Goal: Information Seeking & Learning: Learn about a topic

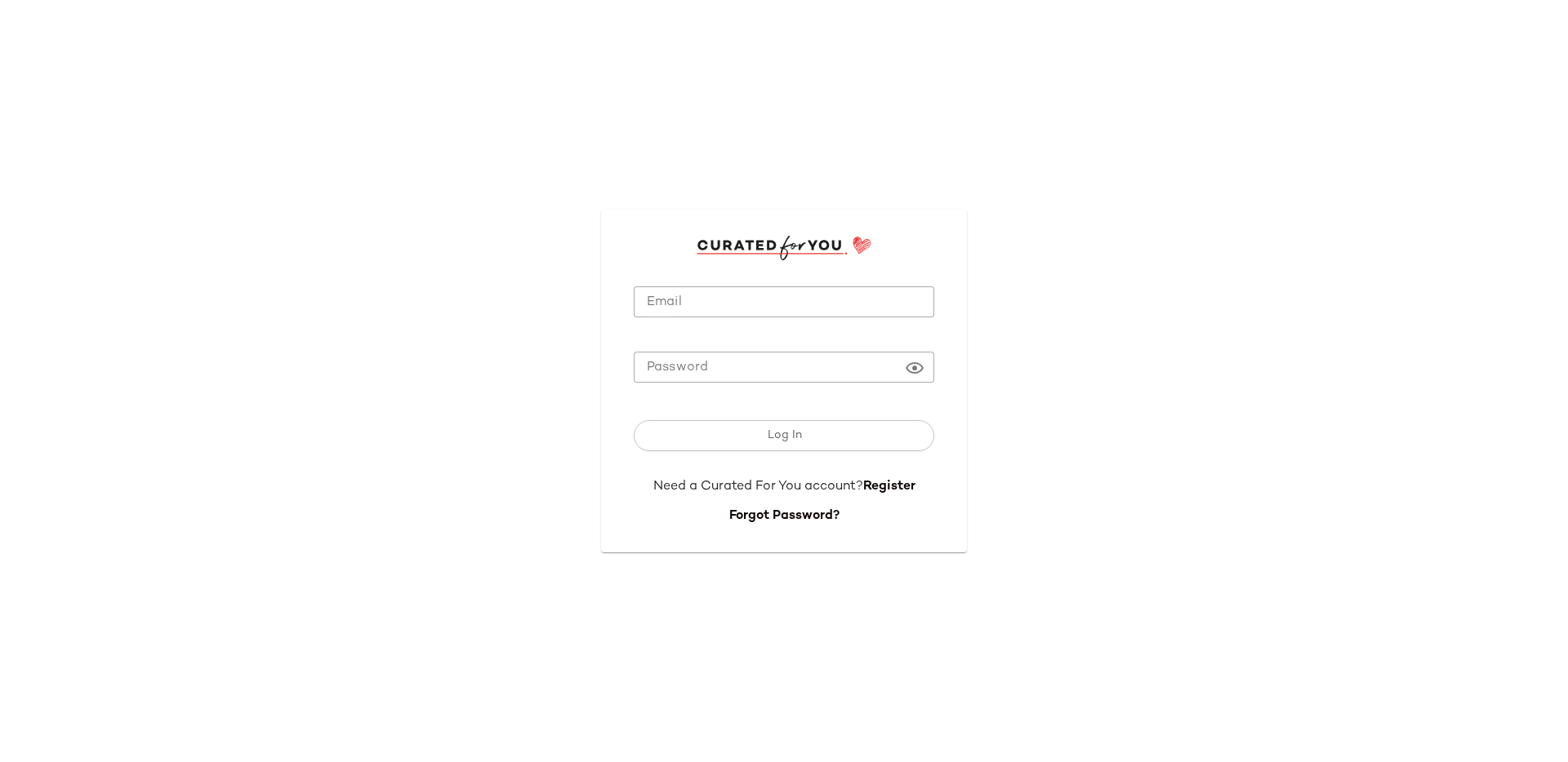
click at [692, 294] on input "Email" at bounding box center [783, 302] width 300 height 32
type input "**********"
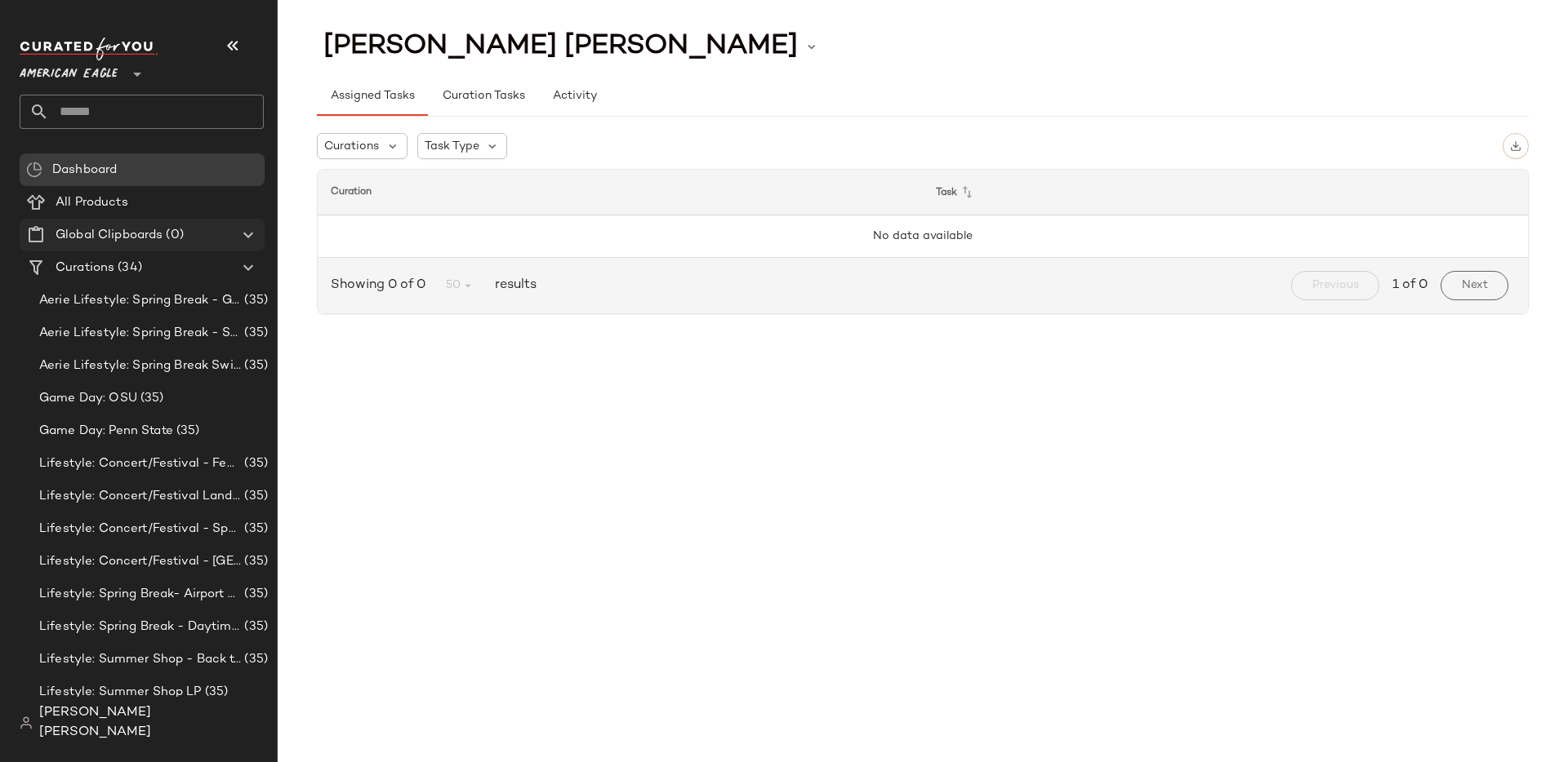
click at [111, 71] on span "American Eagle" at bounding box center [68, 70] width 98 height 30
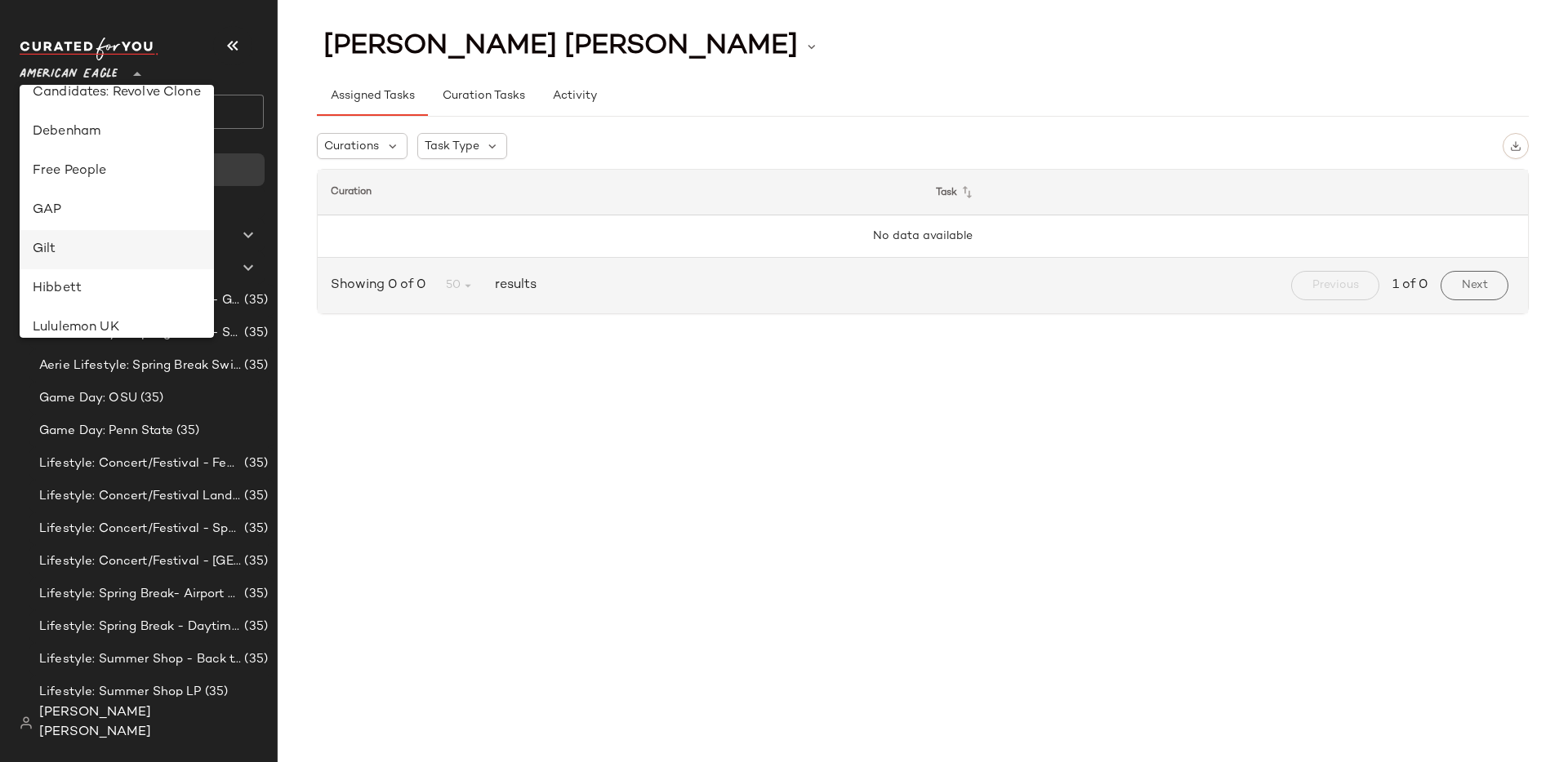
scroll to position [254, 0]
click at [108, 248] on div "Gilt" at bounding box center [116, 249] width 169 height 20
type input "**"
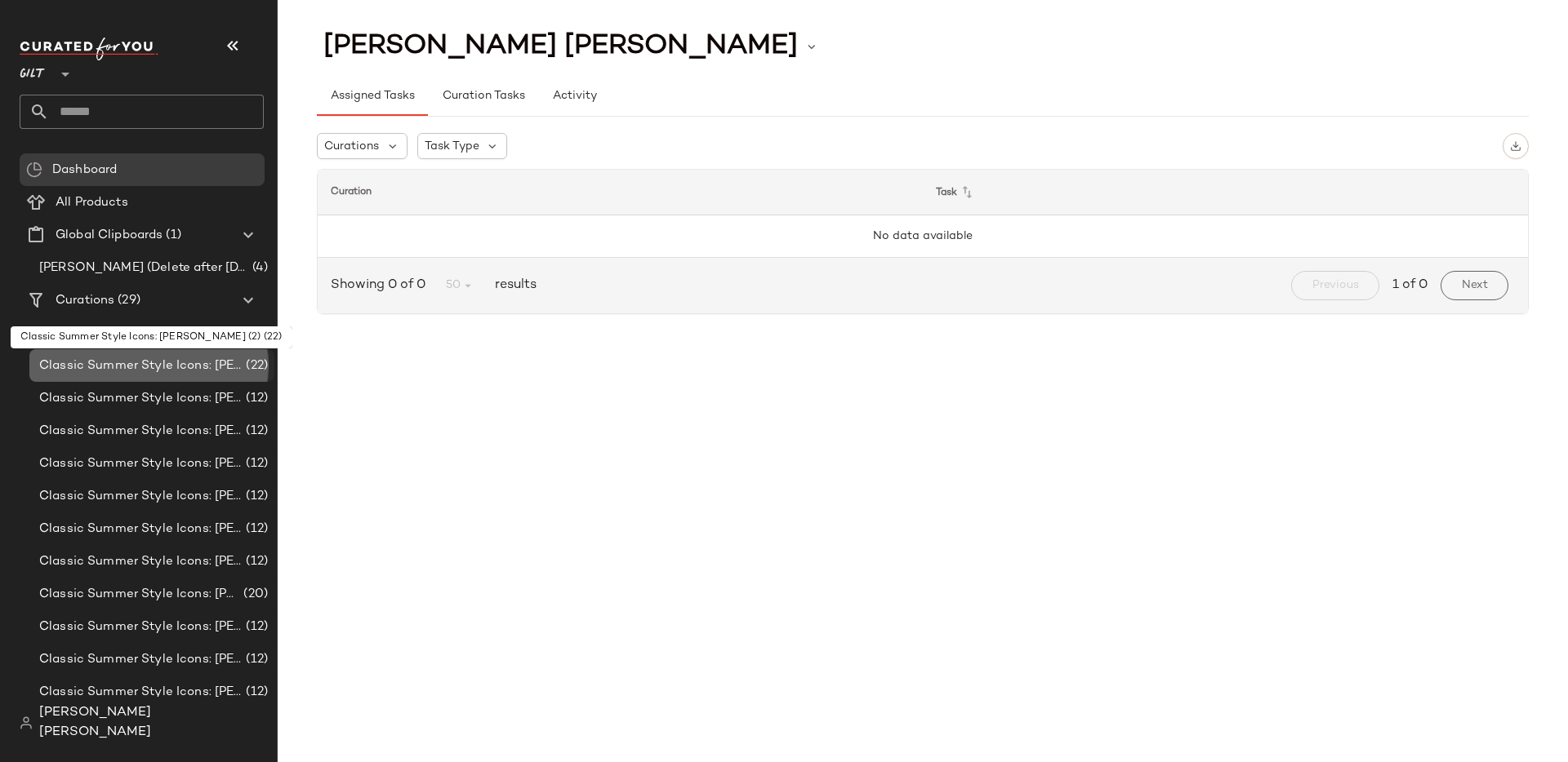
click at [208, 352] on div "Classic Summer Style Icons: Audrey Hepburn (2) (22)" at bounding box center [152, 366] width 245 height 32
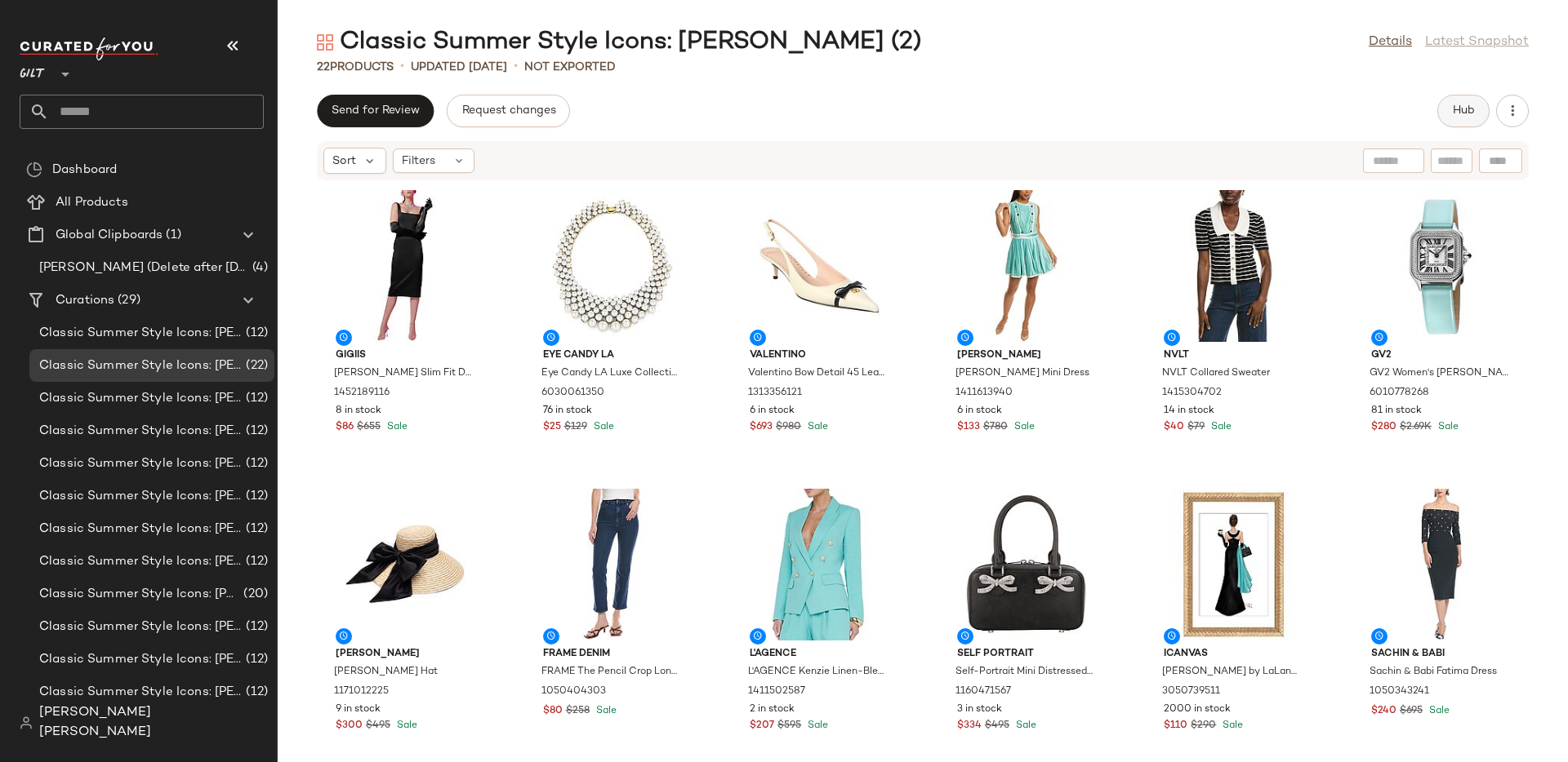
click at [1473, 111] on span "Hub" at bounding box center [1463, 111] width 23 height 13
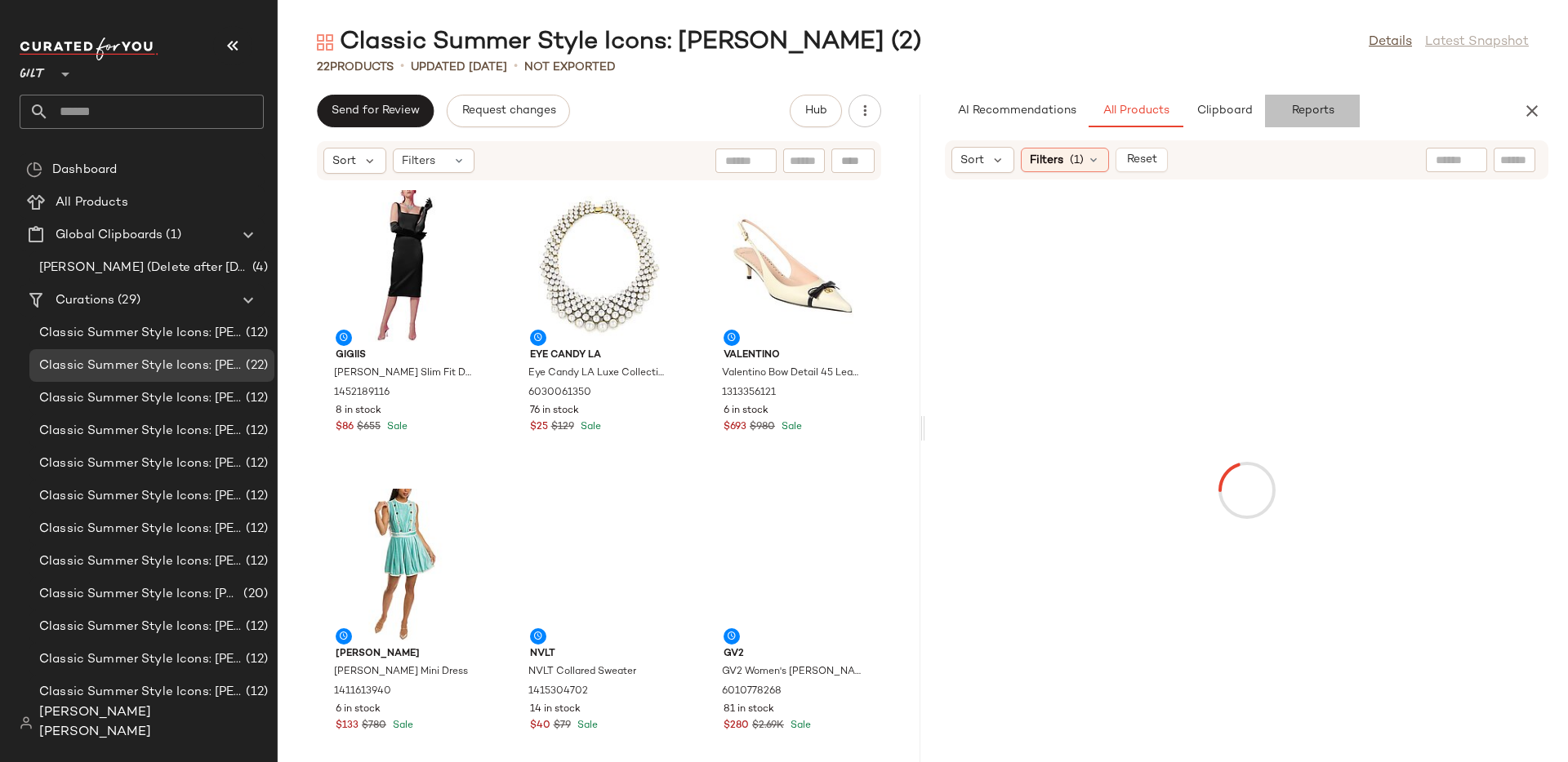
click at [1299, 116] on span "Reports" at bounding box center [1312, 111] width 43 height 13
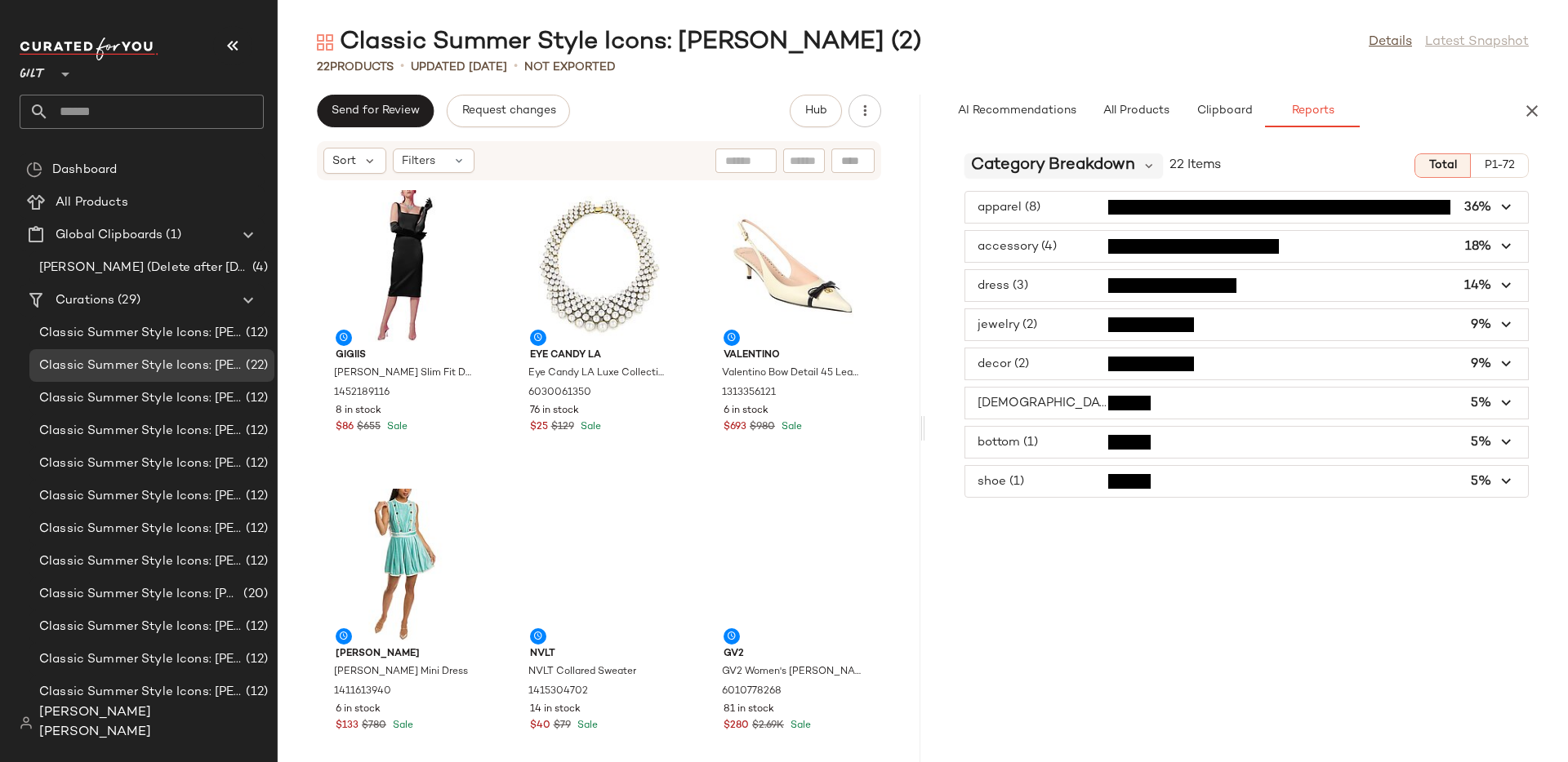
click at [1089, 168] on span "Category Breakdown" at bounding box center [1053, 165] width 164 height 24
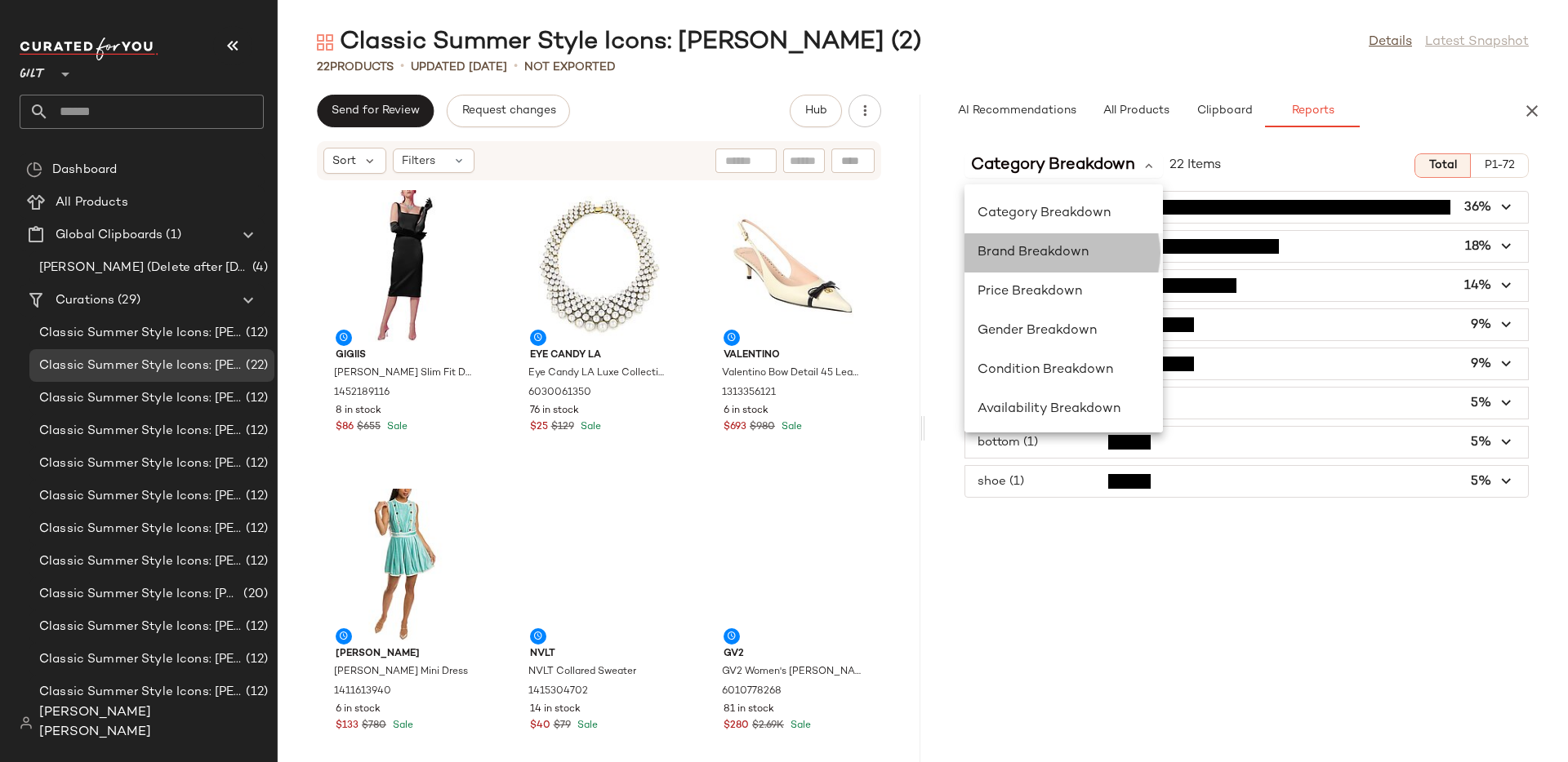
click at [1082, 312] on div "Brand Breakdown" at bounding box center [1063, 331] width 198 height 39
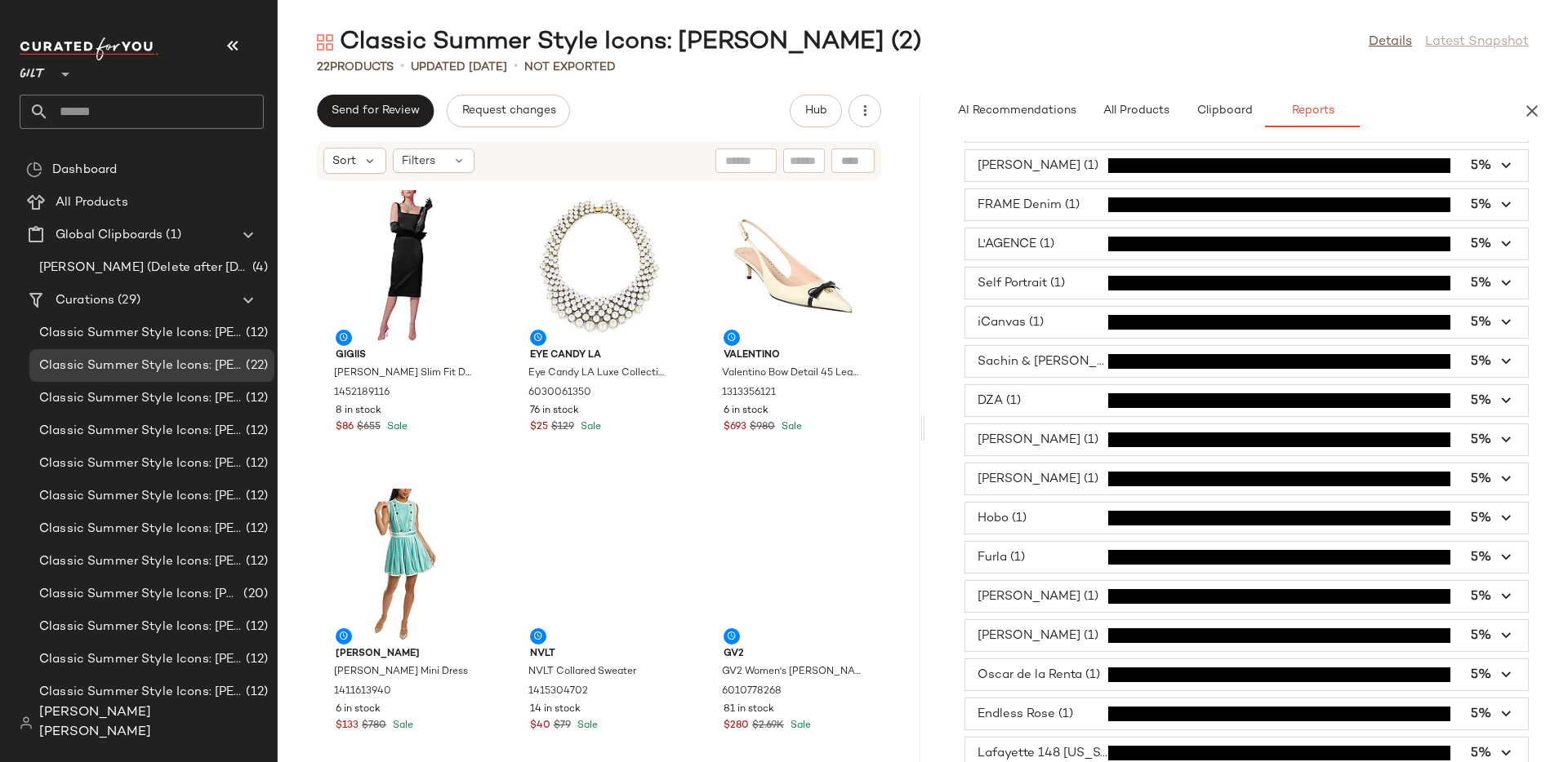
scroll to position [284, 0]
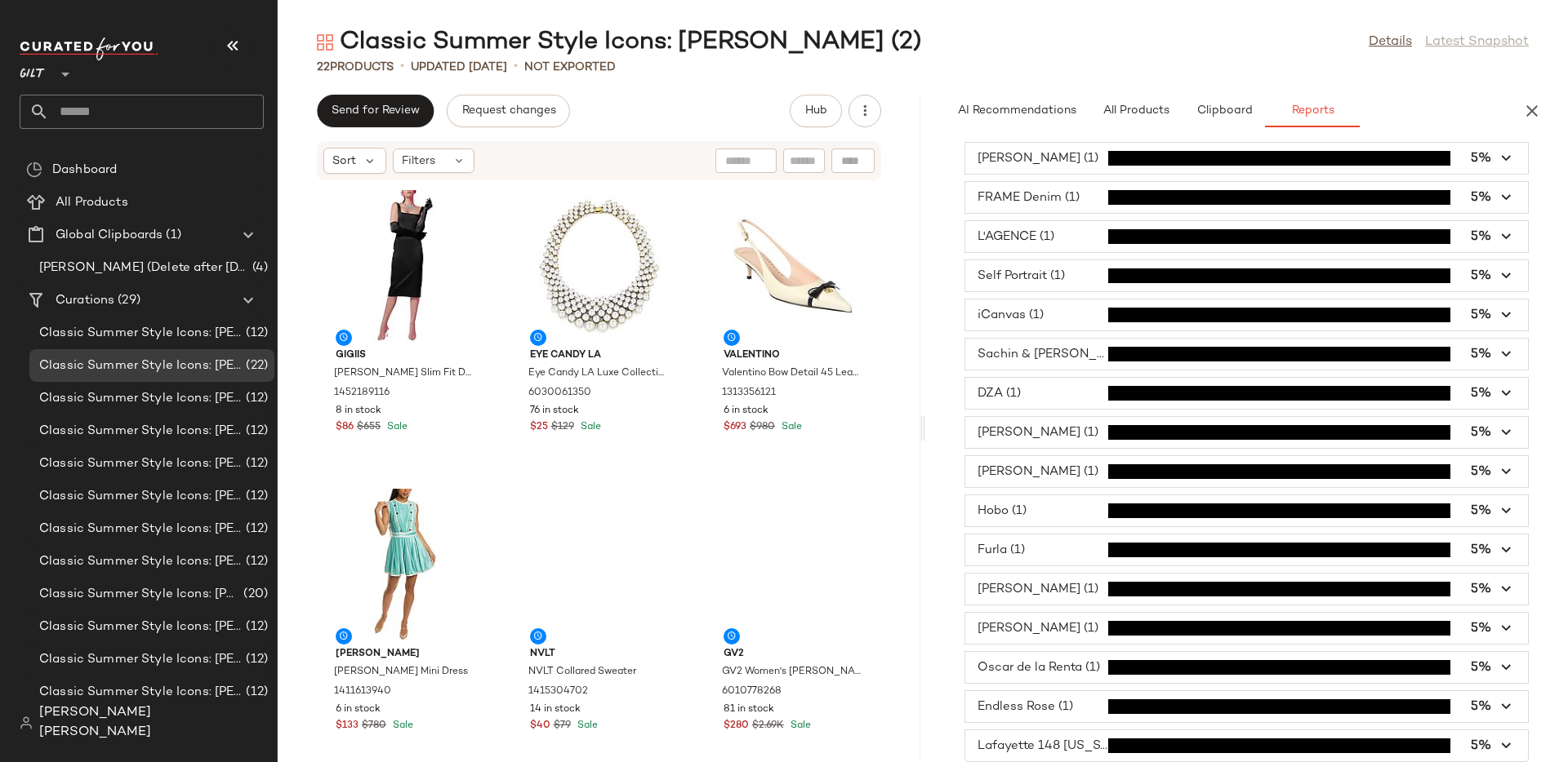
click at [63, 76] on icon at bounding box center [66, 75] width 20 height 20
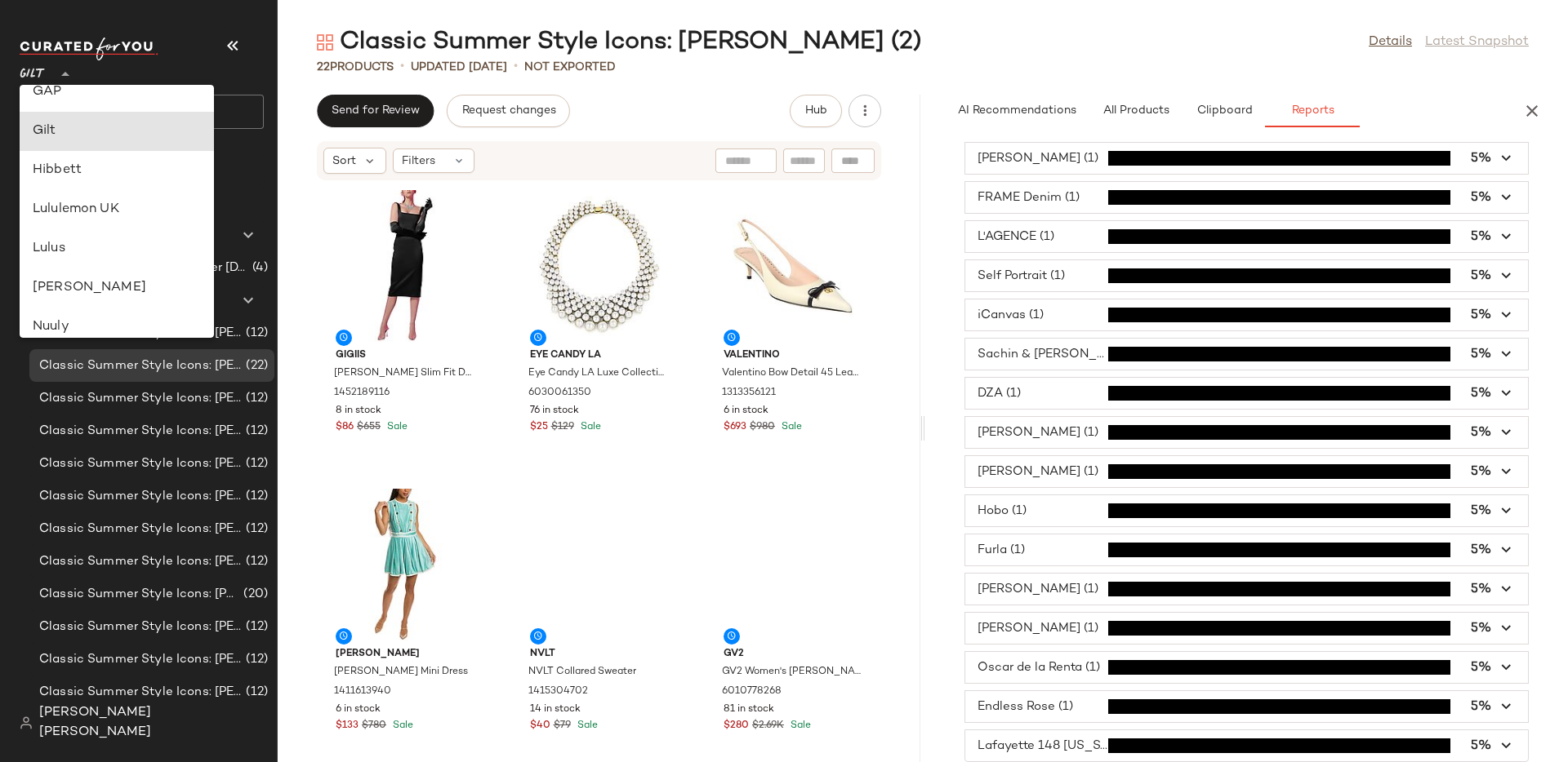
scroll to position [375, 0]
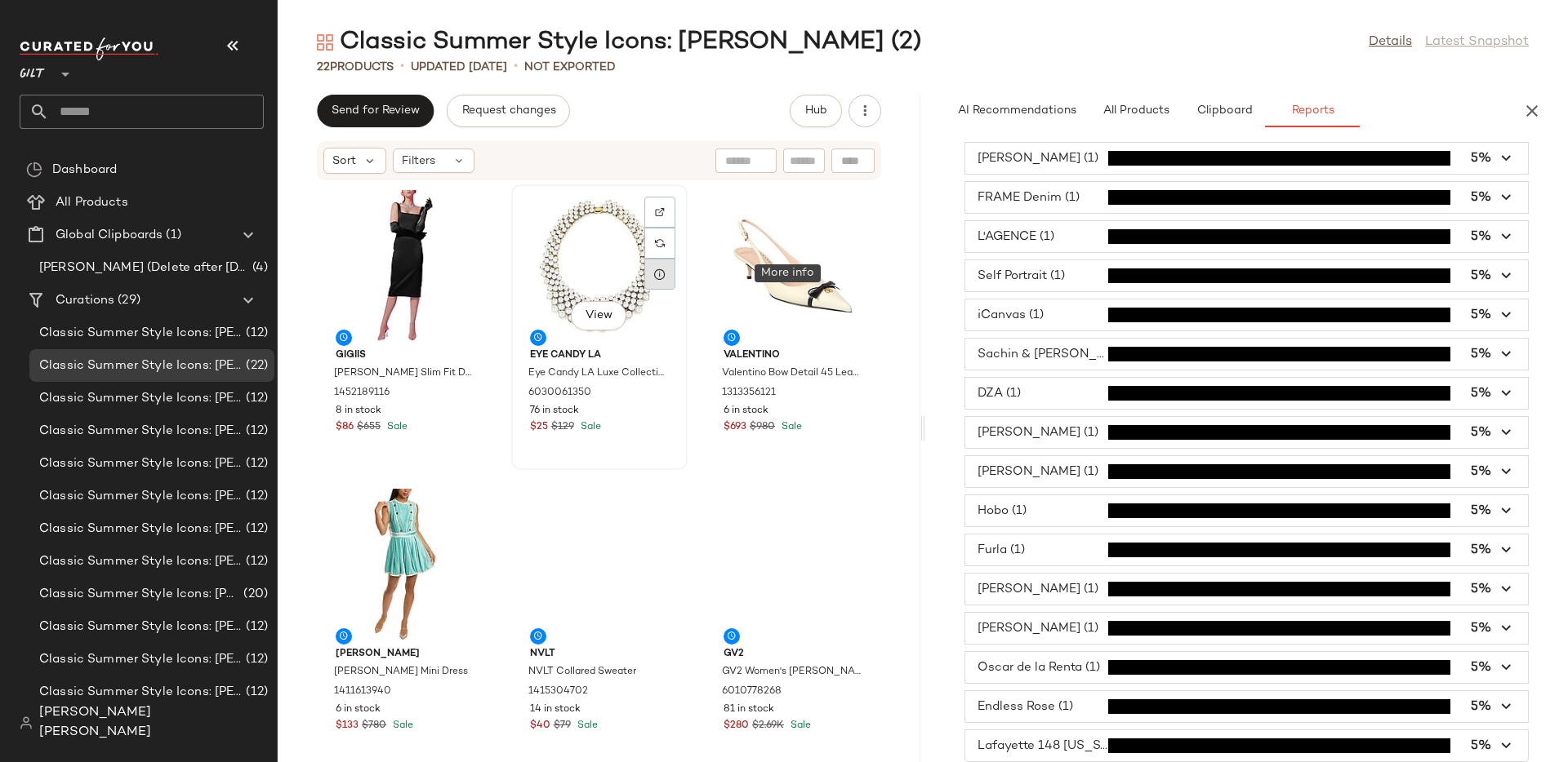
click at [666, 270] on icon at bounding box center [660, 274] width 13 height 13
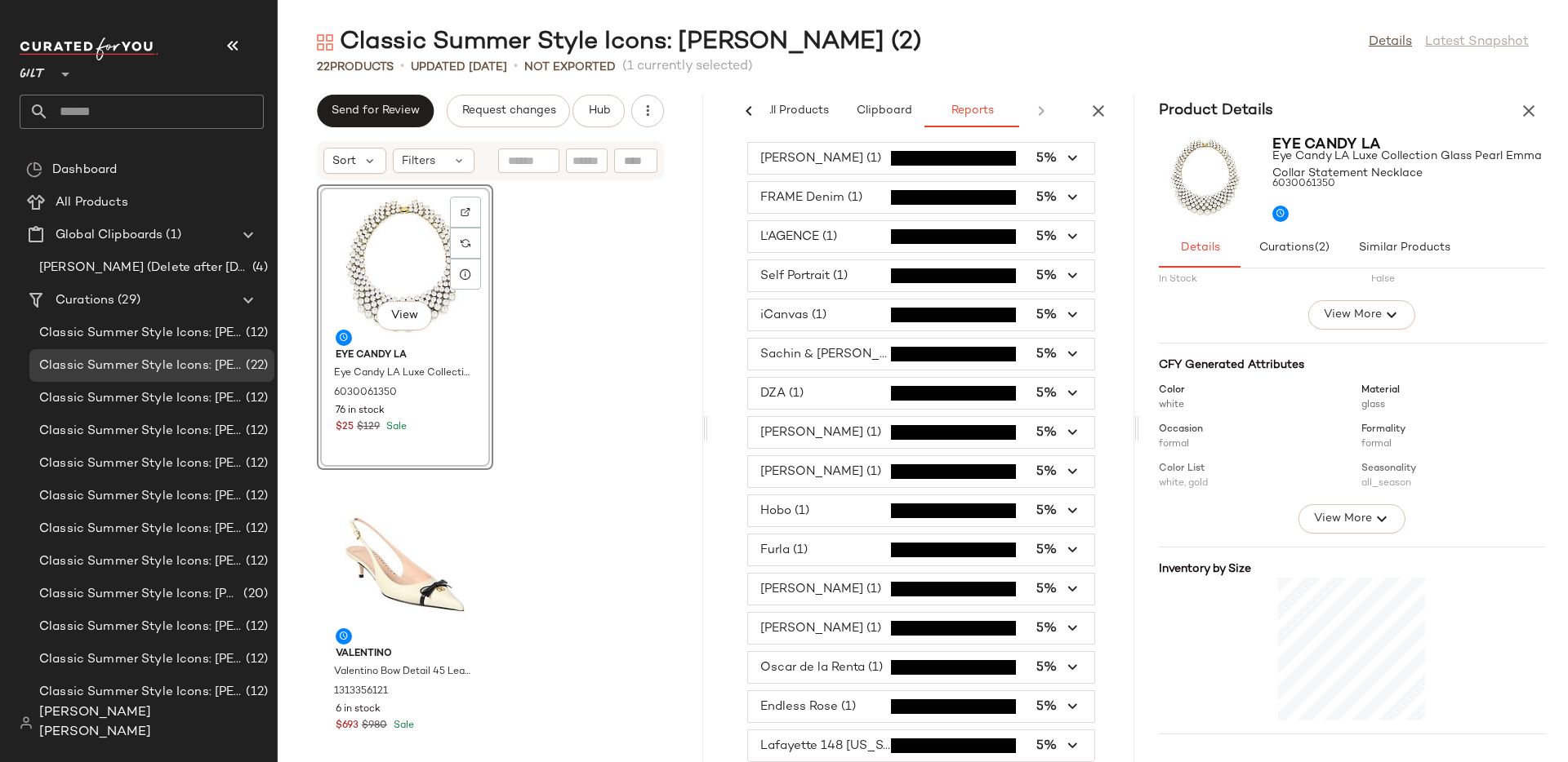
scroll to position [109, 0]
click at [1356, 514] on span "View More" at bounding box center [1341, 516] width 59 height 20
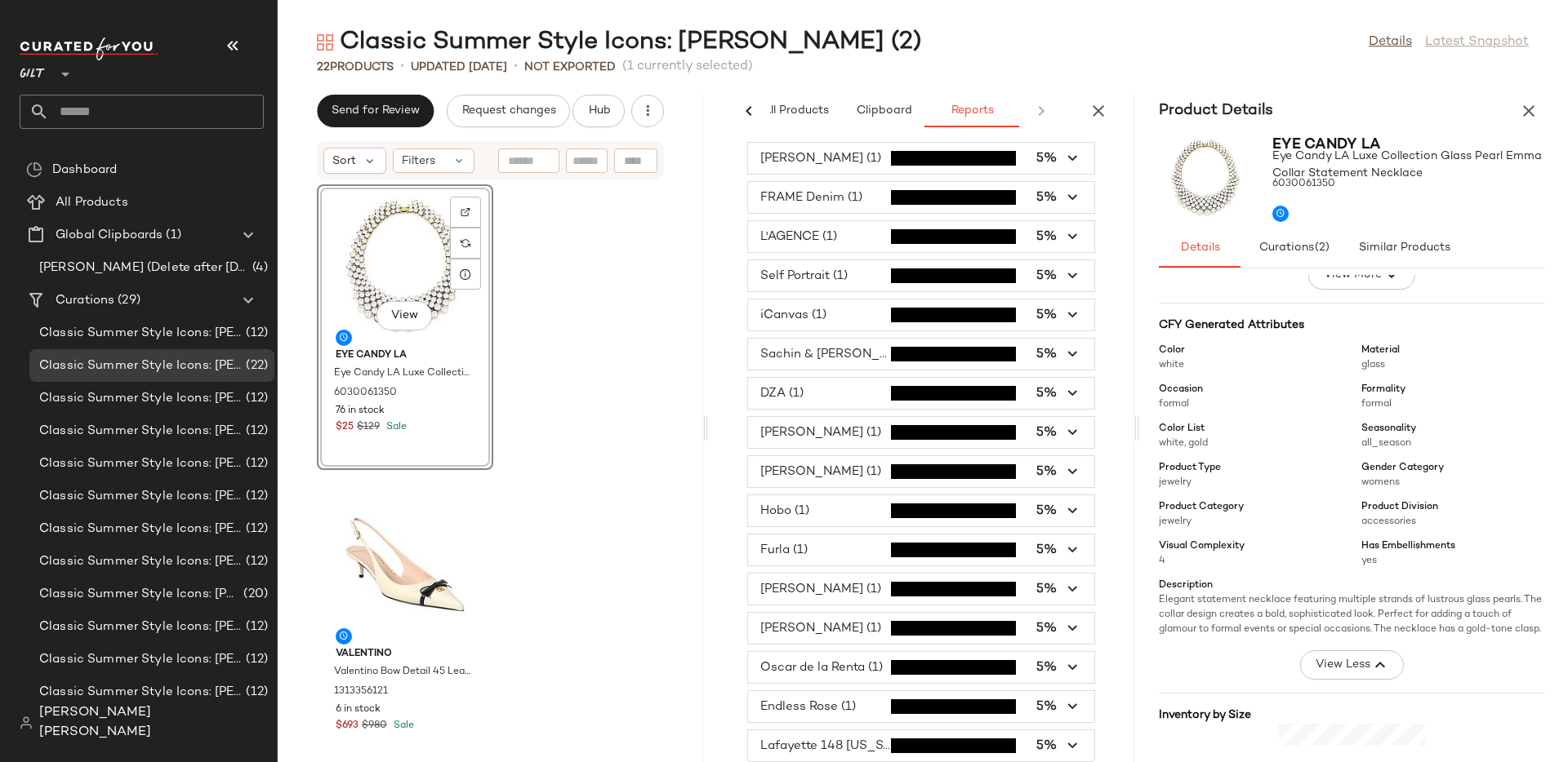
scroll to position [153, 0]
